Goal: Book appointment/travel/reservation

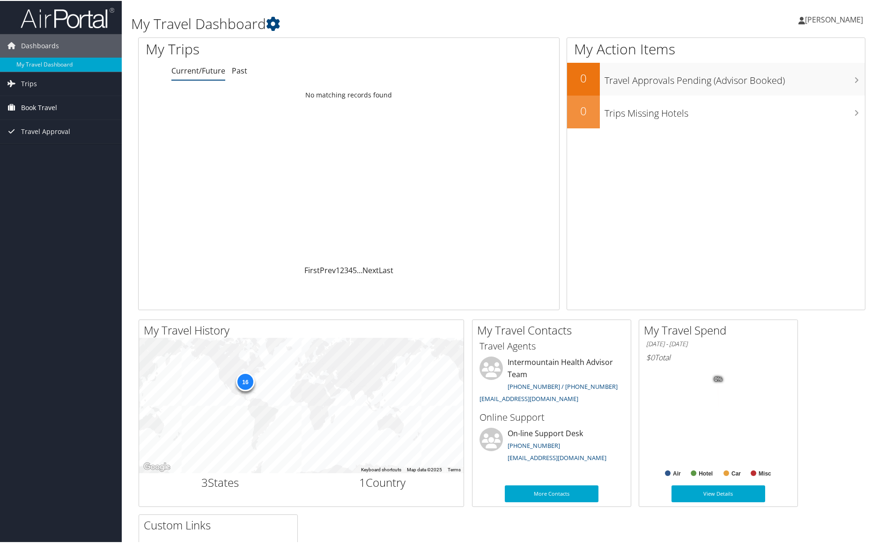
click at [42, 107] on span "Book Travel" at bounding box center [39, 106] width 36 height 23
click at [38, 155] on link "Book/Manage Online Trips" at bounding box center [61, 154] width 122 height 14
click at [29, 84] on span "Trips" at bounding box center [29, 82] width 16 height 23
click at [638, 191] on div "My Action Items 0 Travel Approvals Pending (Advisor Booked) 0 Trips Missing Hot…" at bounding box center [716, 173] width 299 height 273
click at [58, 194] on link "Book/Manage Online Trips" at bounding box center [61, 196] width 122 height 14
